Goal: Task Accomplishment & Management: Use online tool/utility

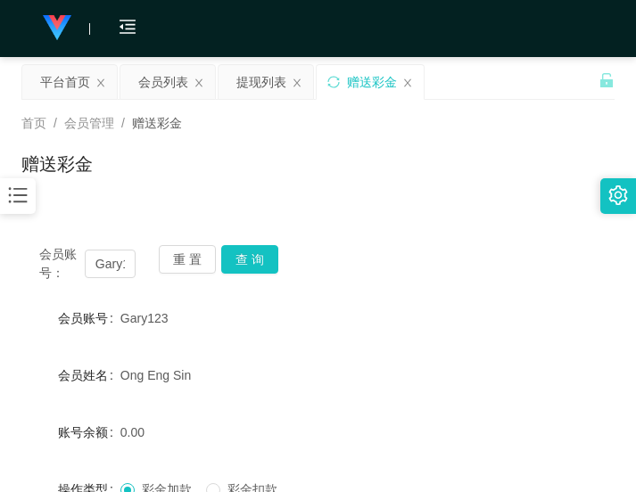
click at [182, 306] on div "Gary123" at bounding box center [293, 318] width 346 height 36
click at [109, 266] on input "Gary123" at bounding box center [110, 264] width 51 height 29
paste input "p9649116s"
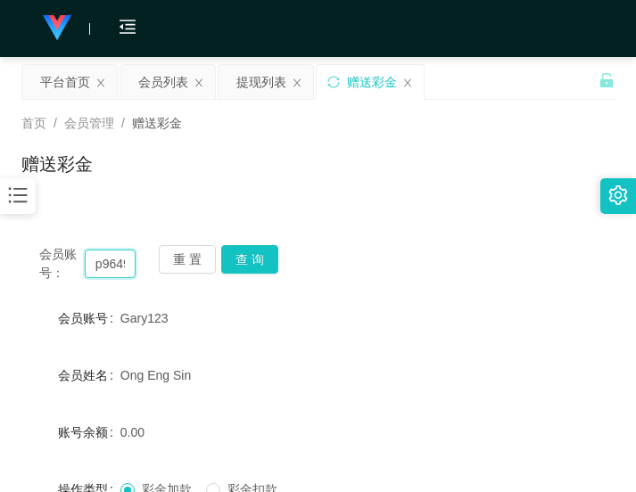
scroll to position [0, 31]
type input "p9649116s"
click at [249, 247] on button "查 询" at bounding box center [249, 259] width 57 height 29
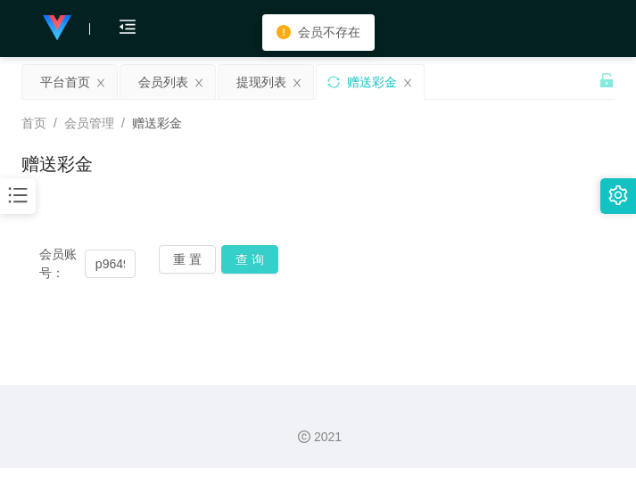
click at [250, 251] on button "查 询" at bounding box center [249, 259] width 57 height 29
click at [249, 249] on button "查 询" at bounding box center [249, 259] width 57 height 29
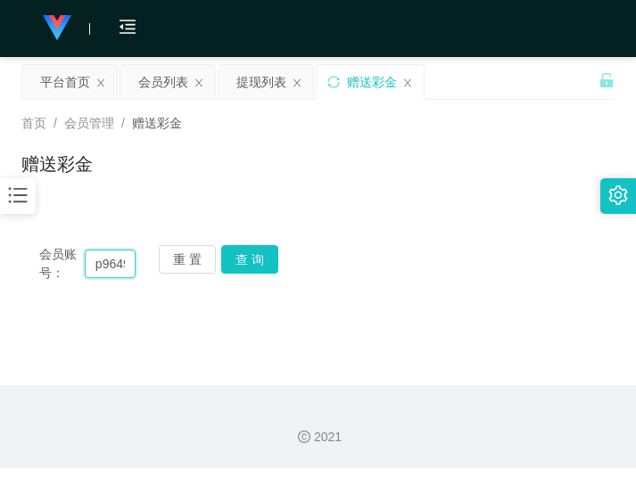
click at [119, 267] on input "p9649116s" at bounding box center [110, 264] width 51 height 29
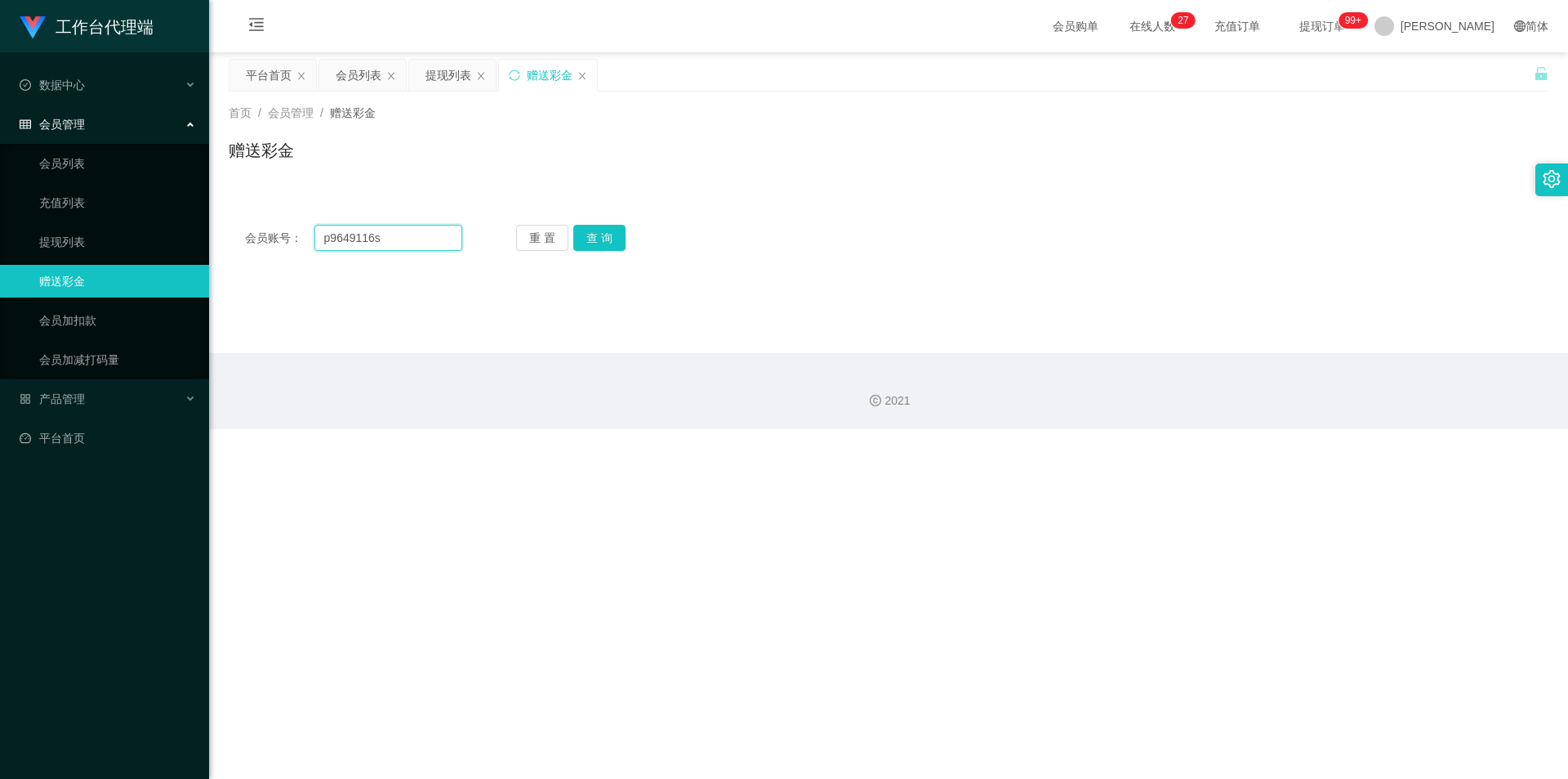
click at [420, 236] on input "p9649116s" at bounding box center [387, 237] width 147 height 27
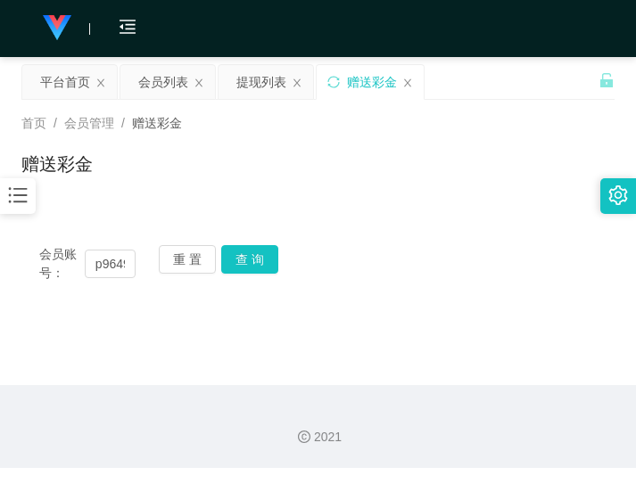
click at [248, 193] on div "首页 / 会员管理 / 赠送彩金 / 赠送彩金" at bounding box center [318, 153] width 636 height 106
click at [117, 267] on input "p9649116s" at bounding box center [110, 264] width 51 height 29
paste input "JC016194"
type input "JC016194"
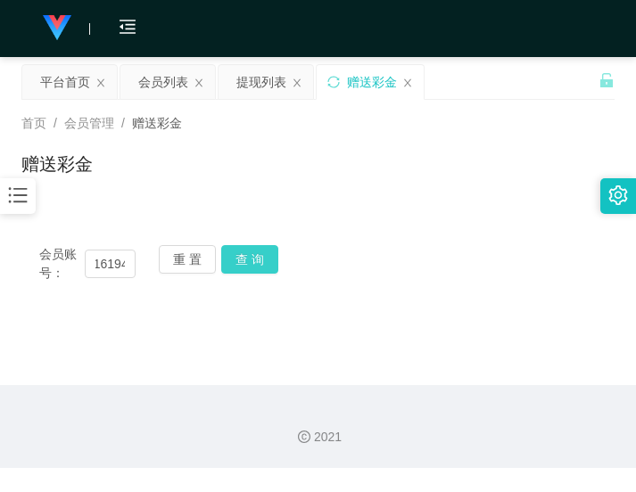
click at [254, 262] on button "查 询" at bounding box center [249, 259] width 57 height 29
click at [254, 262] on button "查 询" at bounding box center [259, 259] width 77 height 29
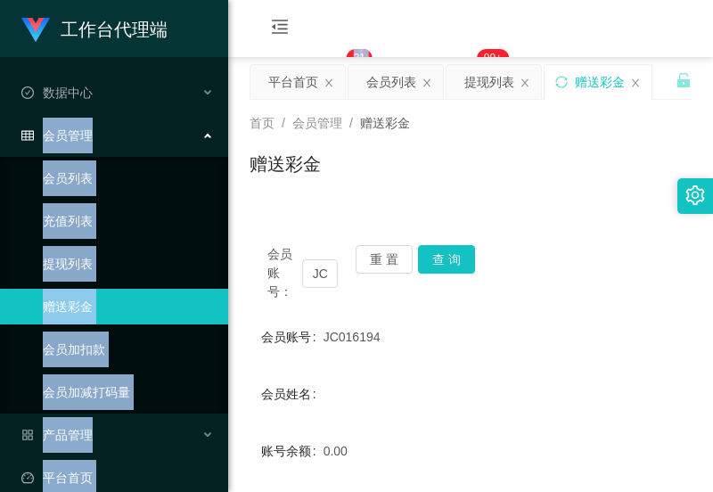
drag, startPoint x: 206, startPoint y: 78, endPoint x: 466, endPoint y: 7, distance: 269.7
click at [466, 7] on section "工作台代理端 数据中心 会员管理 会员列表 充值列表 提现列表 赠送彩金 会员加扣款 会员加减打码量 产品管理 平台首页 保存配置 重置配置 整体风格设置 主…" at bounding box center [356, 381] width 713 height 762
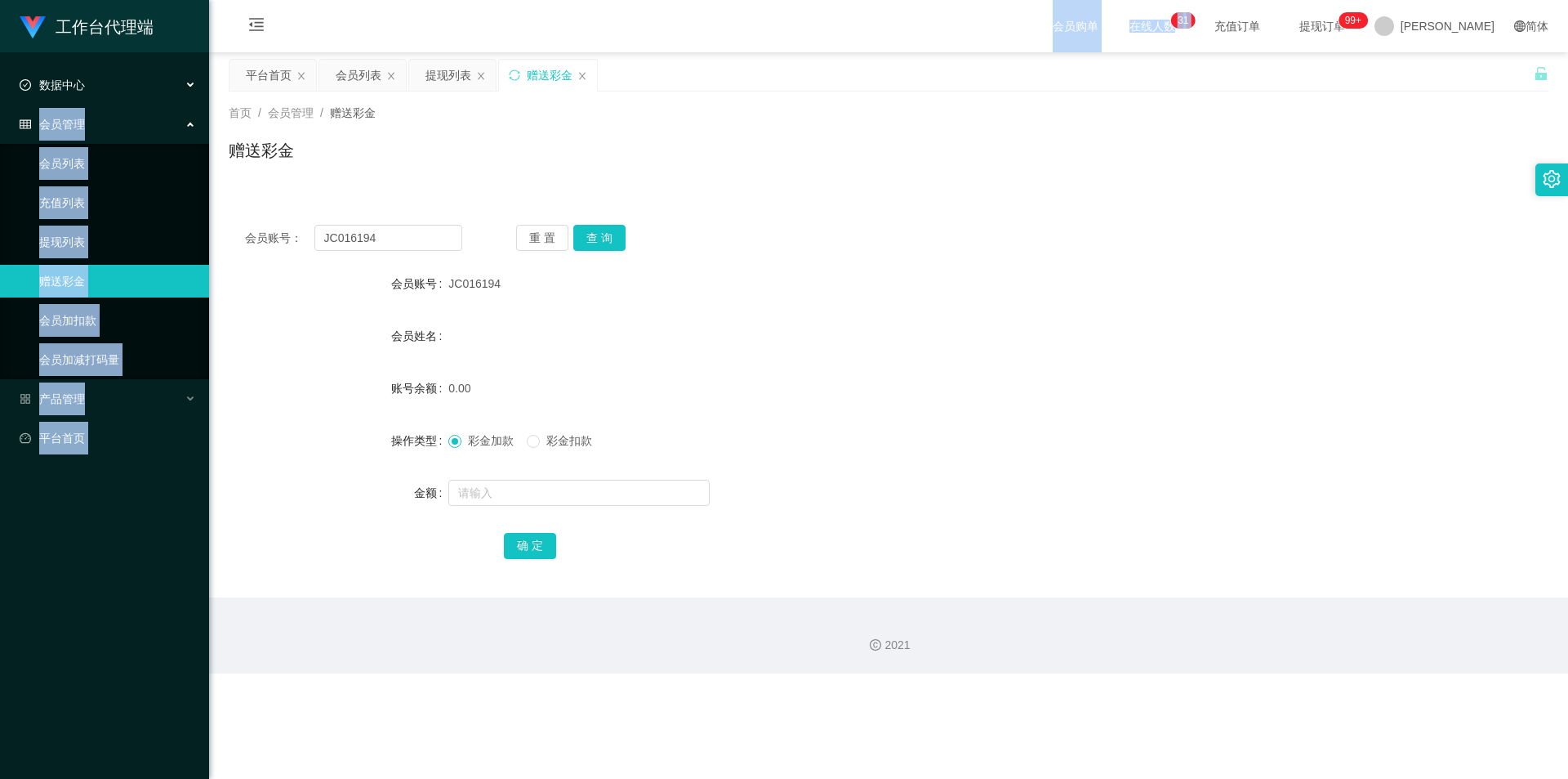
click at [189, 88] on div "数据中心" at bounding box center [104, 85] width 209 height 33
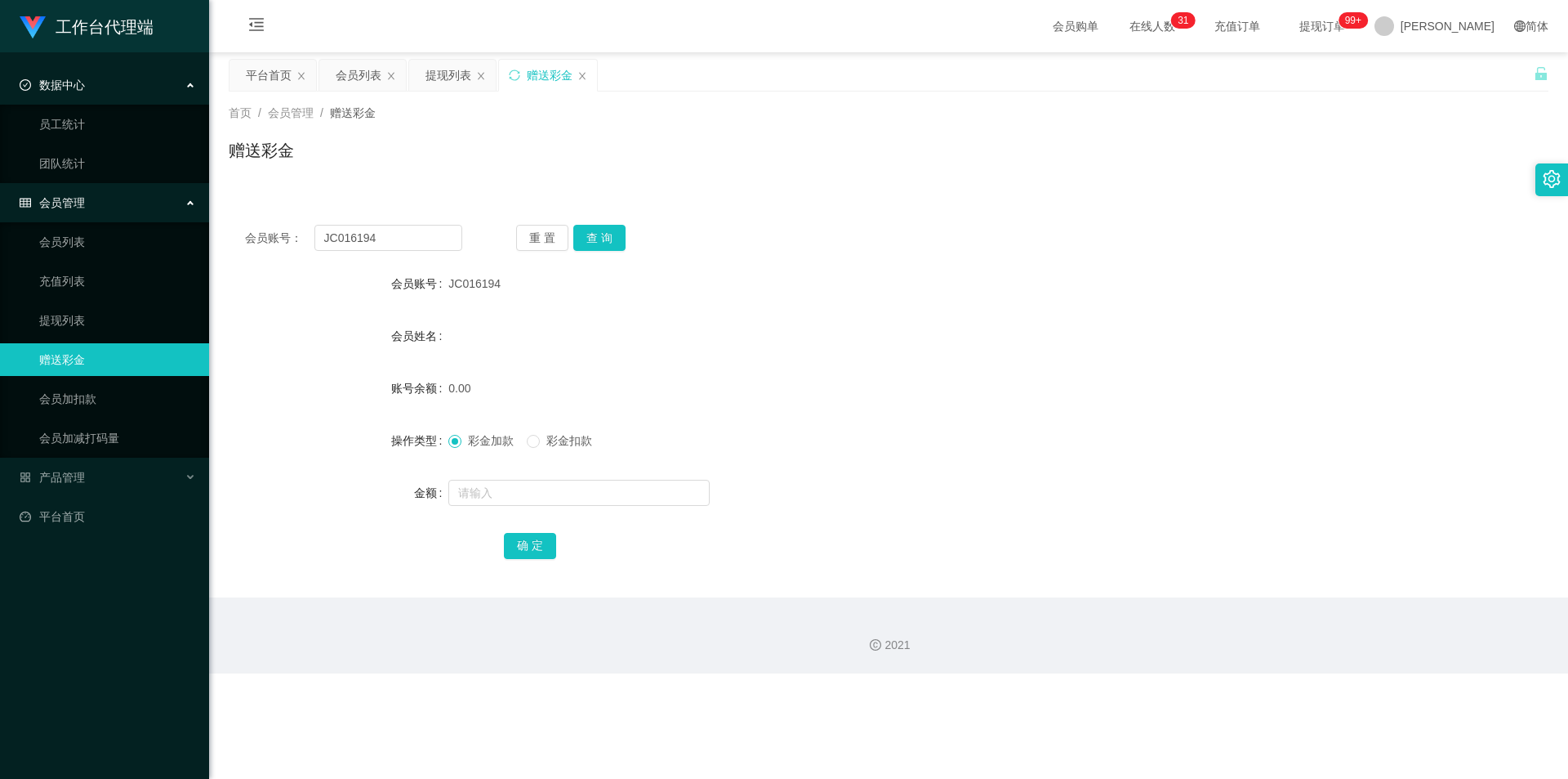
click at [189, 88] on div "数据中心" at bounding box center [104, 85] width 209 height 33
